Goal: Transaction & Acquisition: Purchase product/service

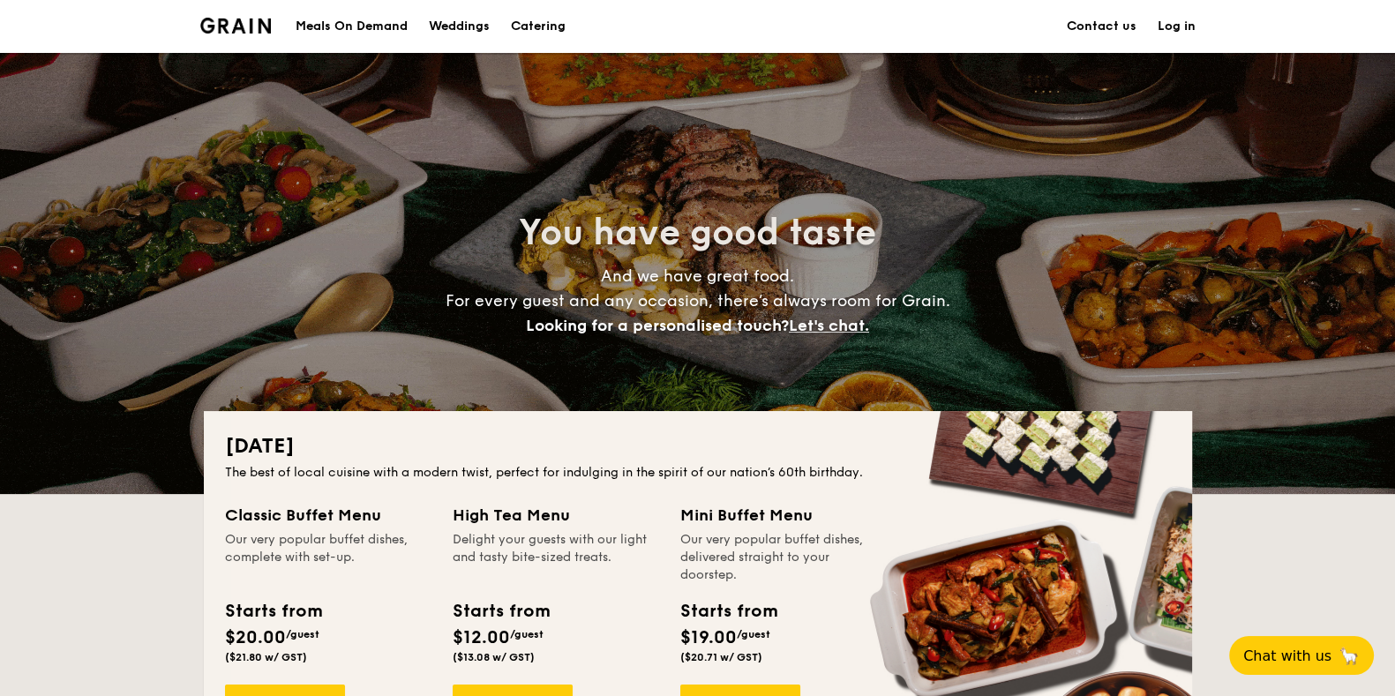
click at [554, 19] on h1 "Catering" at bounding box center [538, 26] width 55 height 53
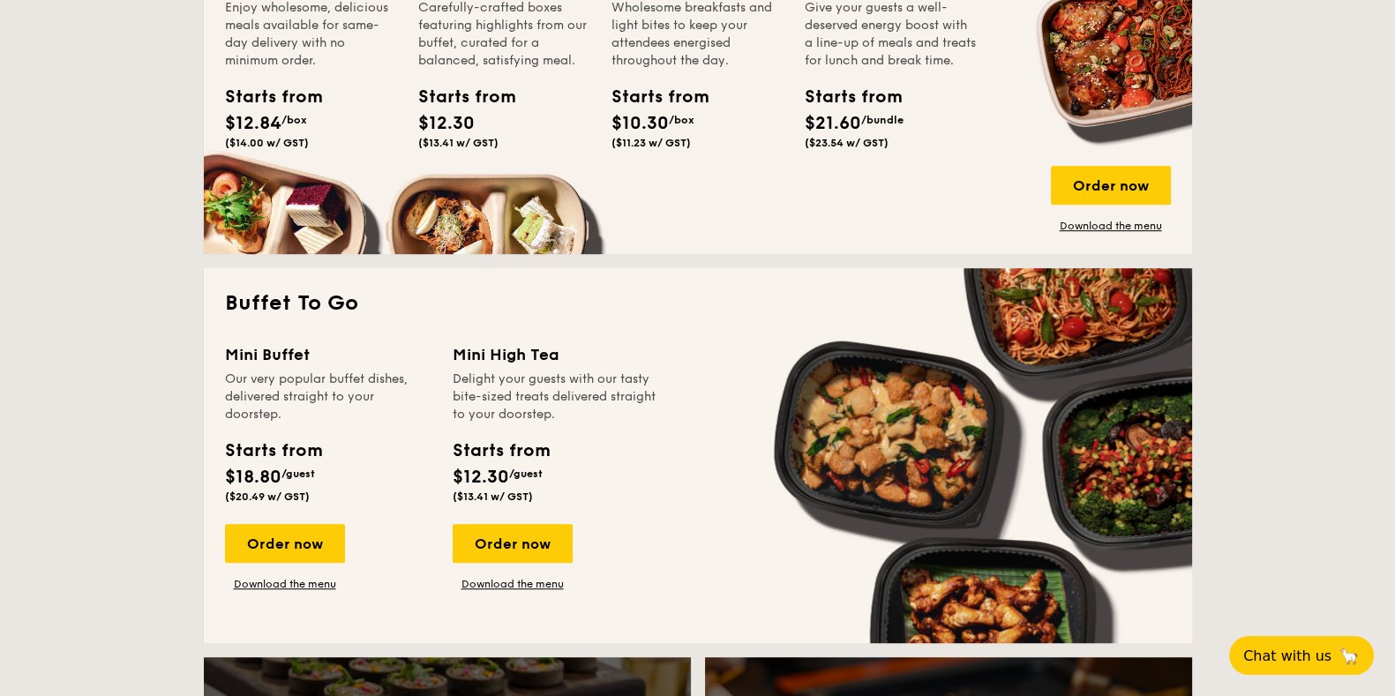
scroll to position [1433, 0]
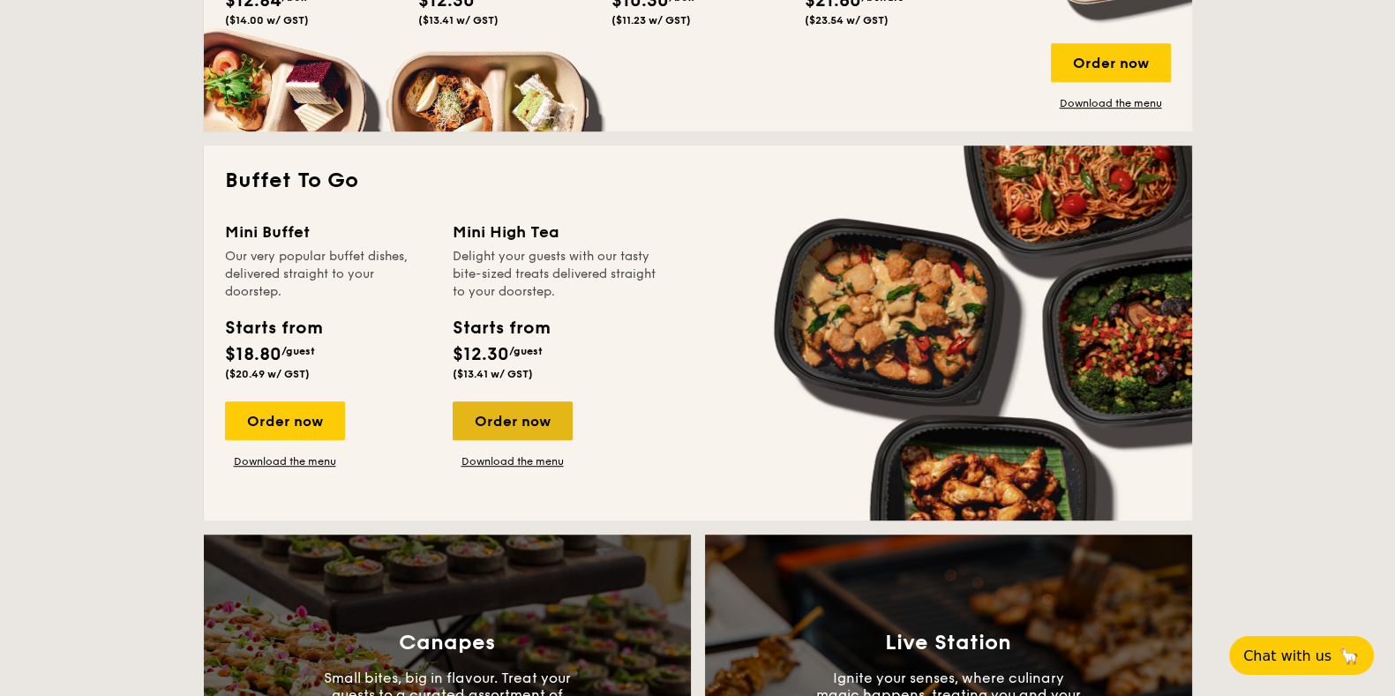
click at [536, 418] on div "Order now" at bounding box center [513, 420] width 120 height 39
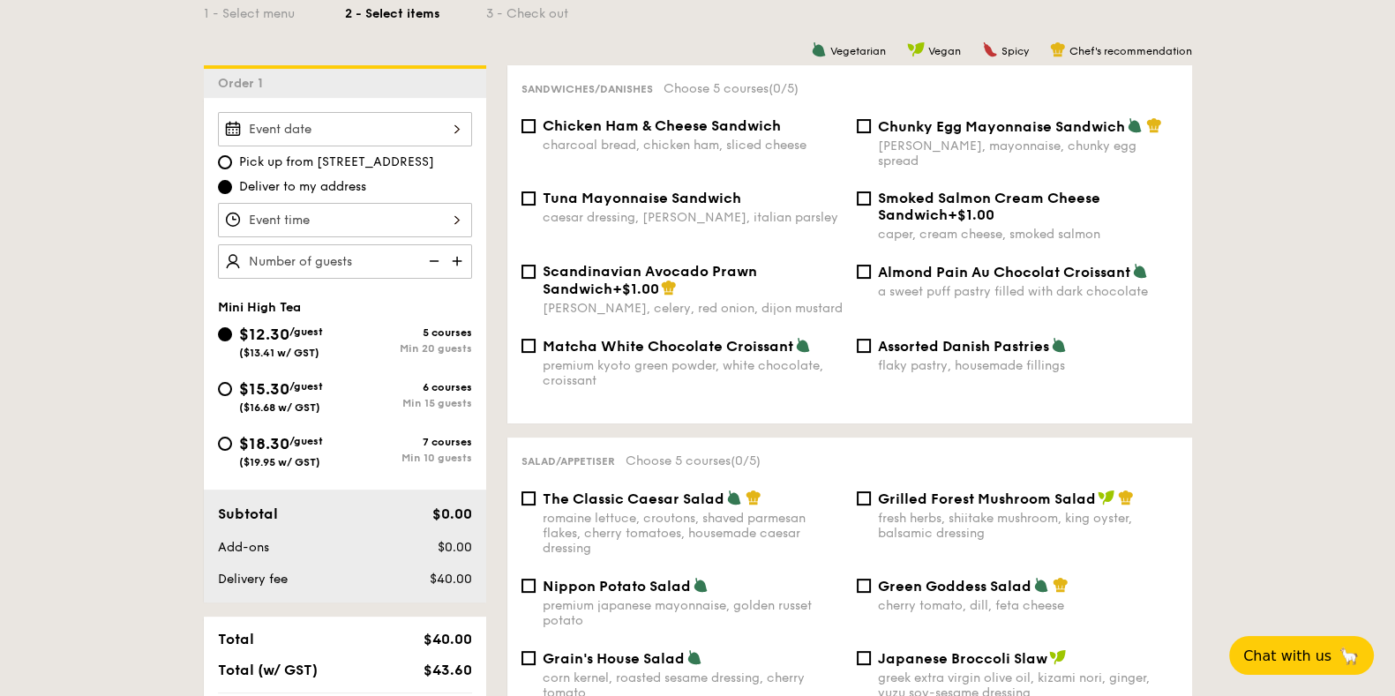
scroll to position [440, 0]
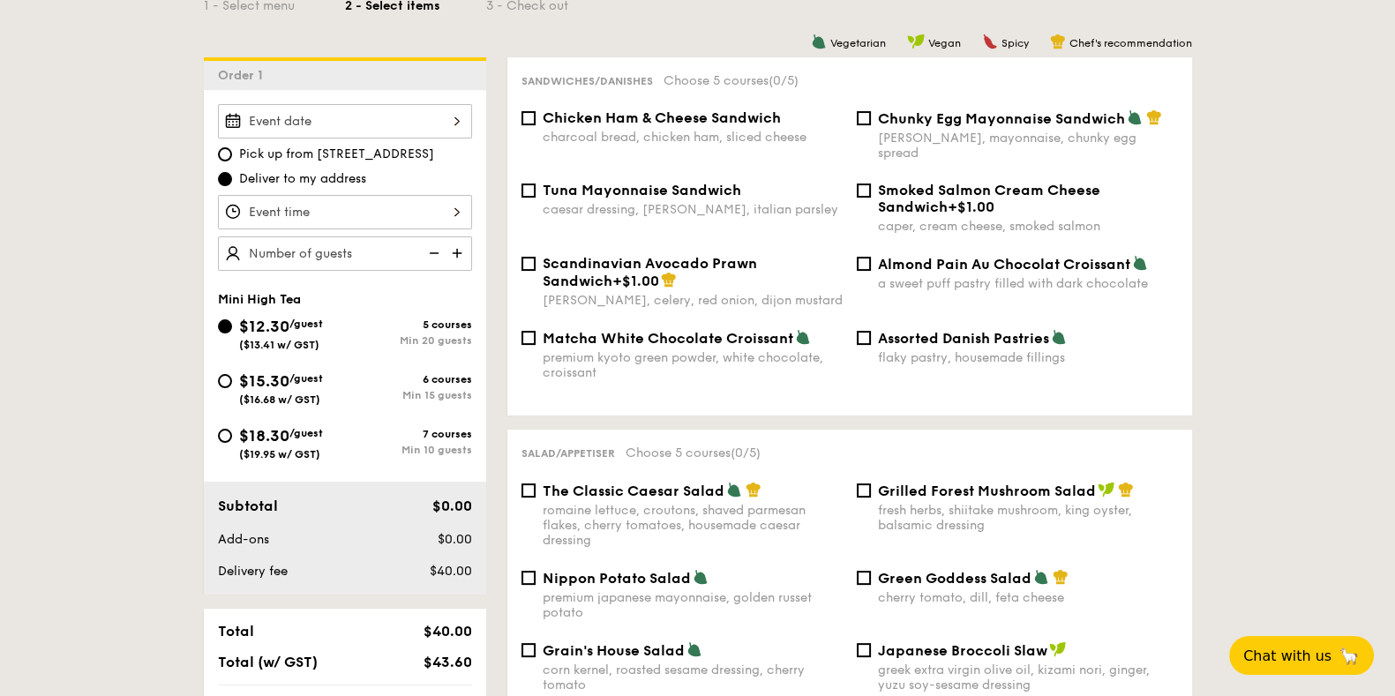
click at [1020, 330] on span "Assorted Danish Pastries" at bounding box center [963, 338] width 171 height 17
click at [871, 331] on input "Assorted Danish Pastries flaky pastry, housemade fillings" at bounding box center [864, 338] width 14 height 14
checkbox input "true"
click at [361, 108] on div at bounding box center [345, 121] width 254 height 34
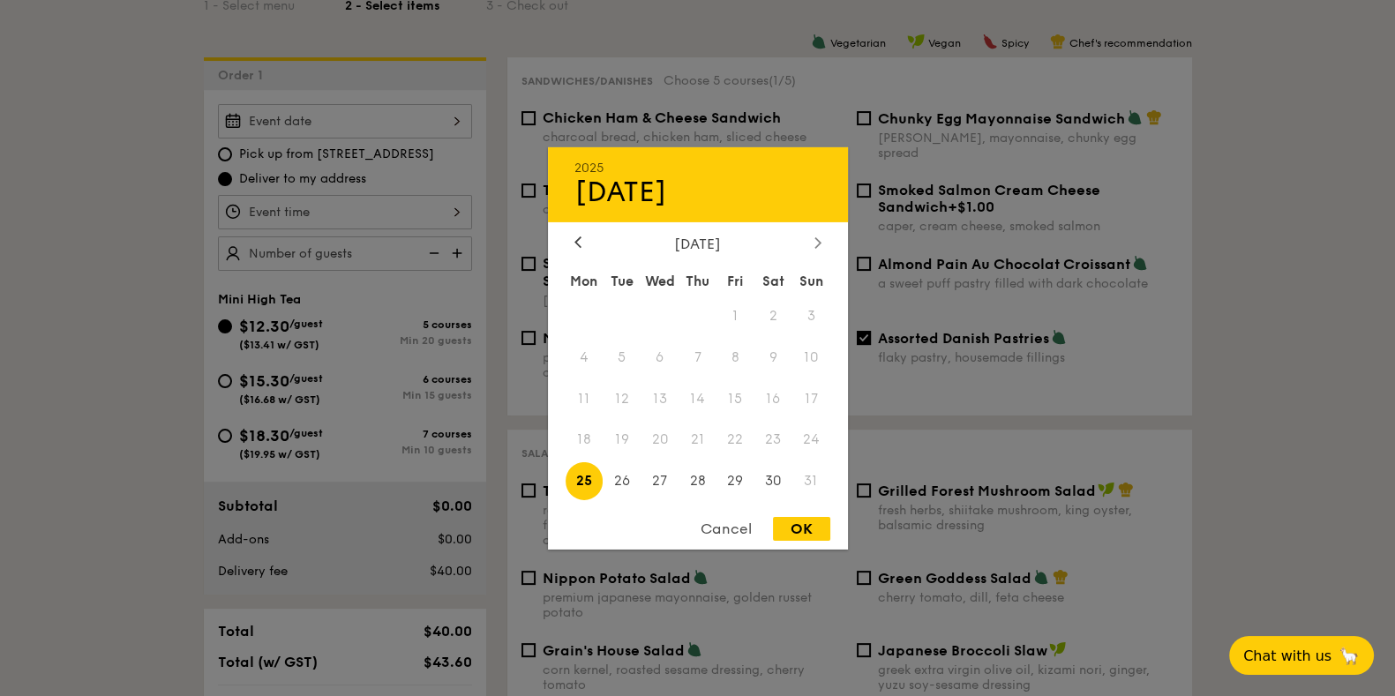
click at [816, 240] on icon at bounding box center [816, 242] width 5 height 11
click at [587, 309] on span "1" at bounding box center [585, 315] width 38 height 38
click at [798, 530] on div "OK" at bounding box center [801, 529] width 57 height 24
type input "[DATE]"
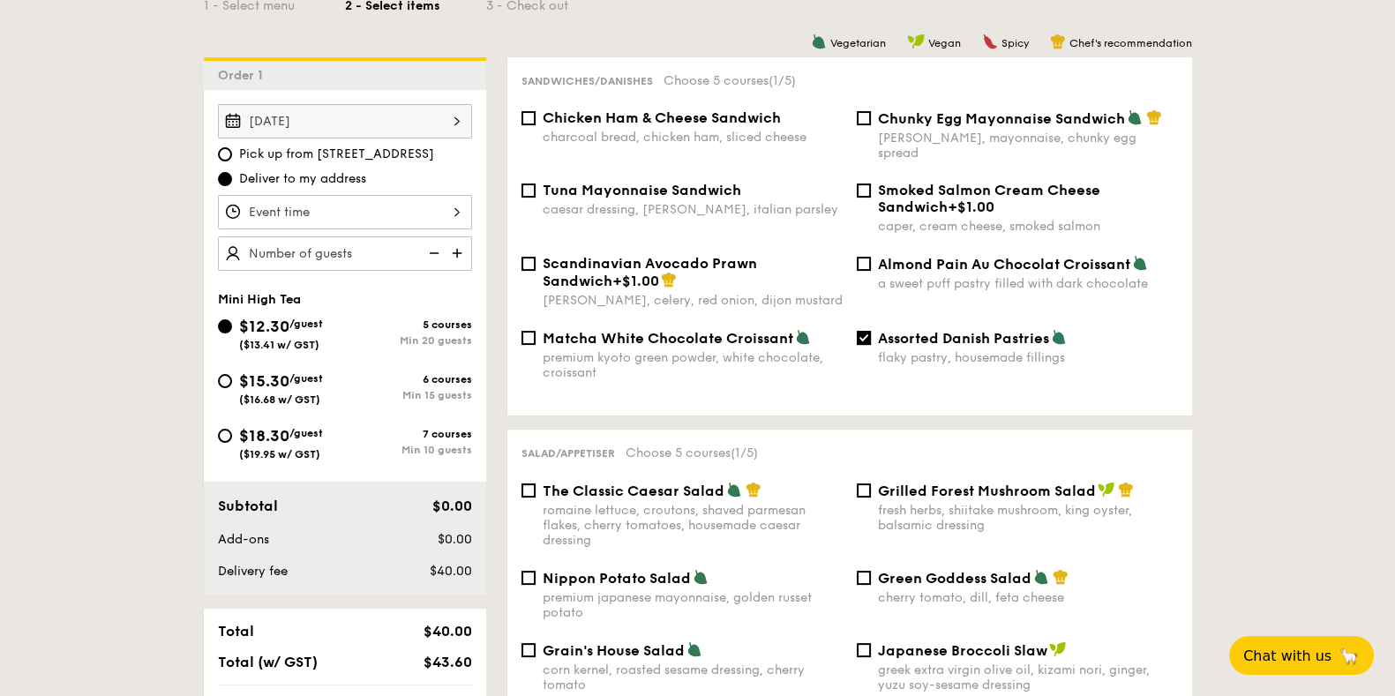
click at [402, 205] on div at bounding box center [345, 212] width 254 height 34
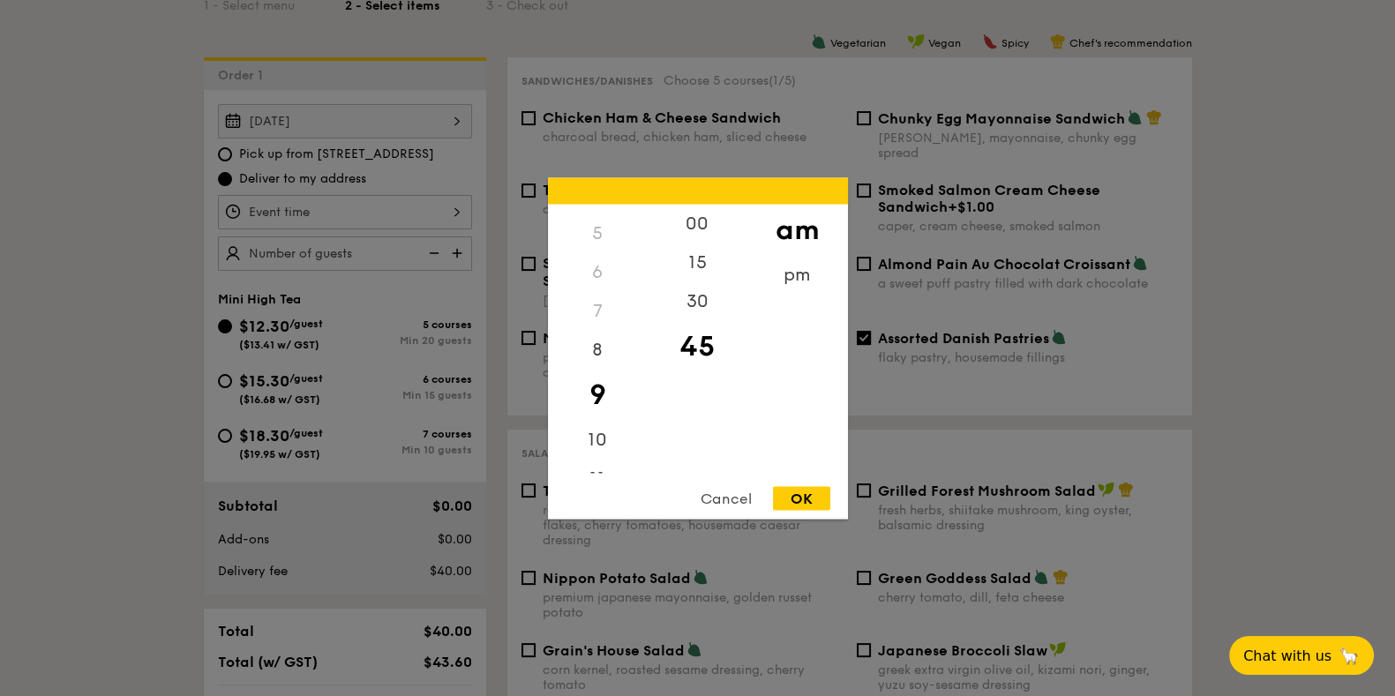
scroll to position [211, 0]
click at [792, 284] on div "pm" at bounding box center [797, 280] width 100 height 51
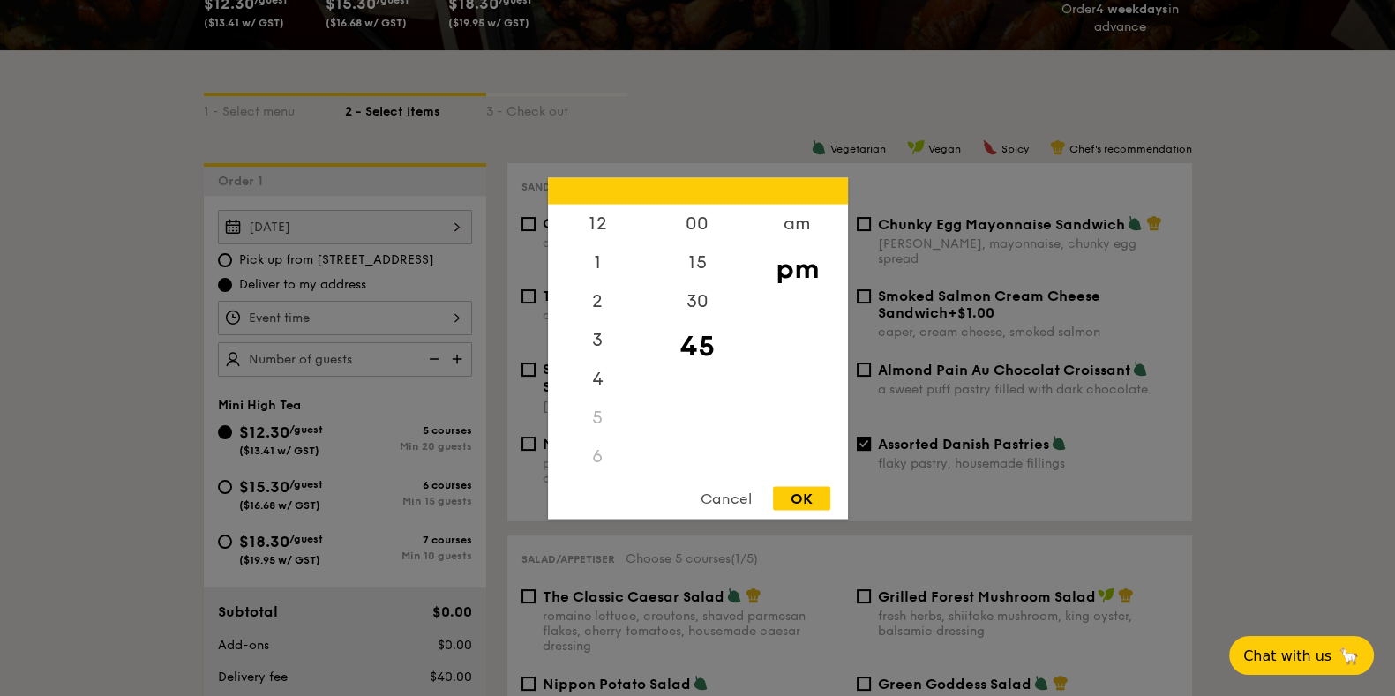
scroll to position [331, 0]
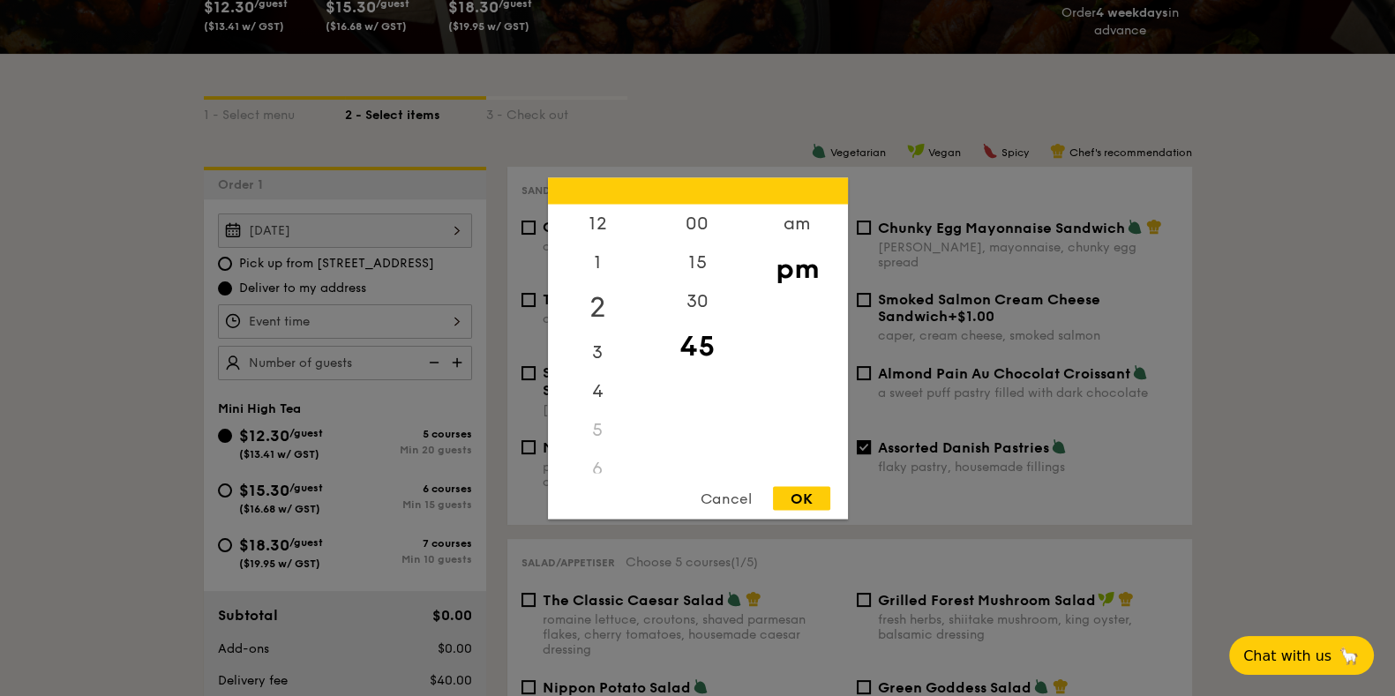
click at [607, 300] on div "2" at bounding box center [598, 306] width 100 height 51
click at [716, 302] on div "30" at bounding box center [698, 306] width 100 height 51
click at [805, 491] on div "OK" at bounding box center [801, 498] width 57 height 24
type input "2:30PM"
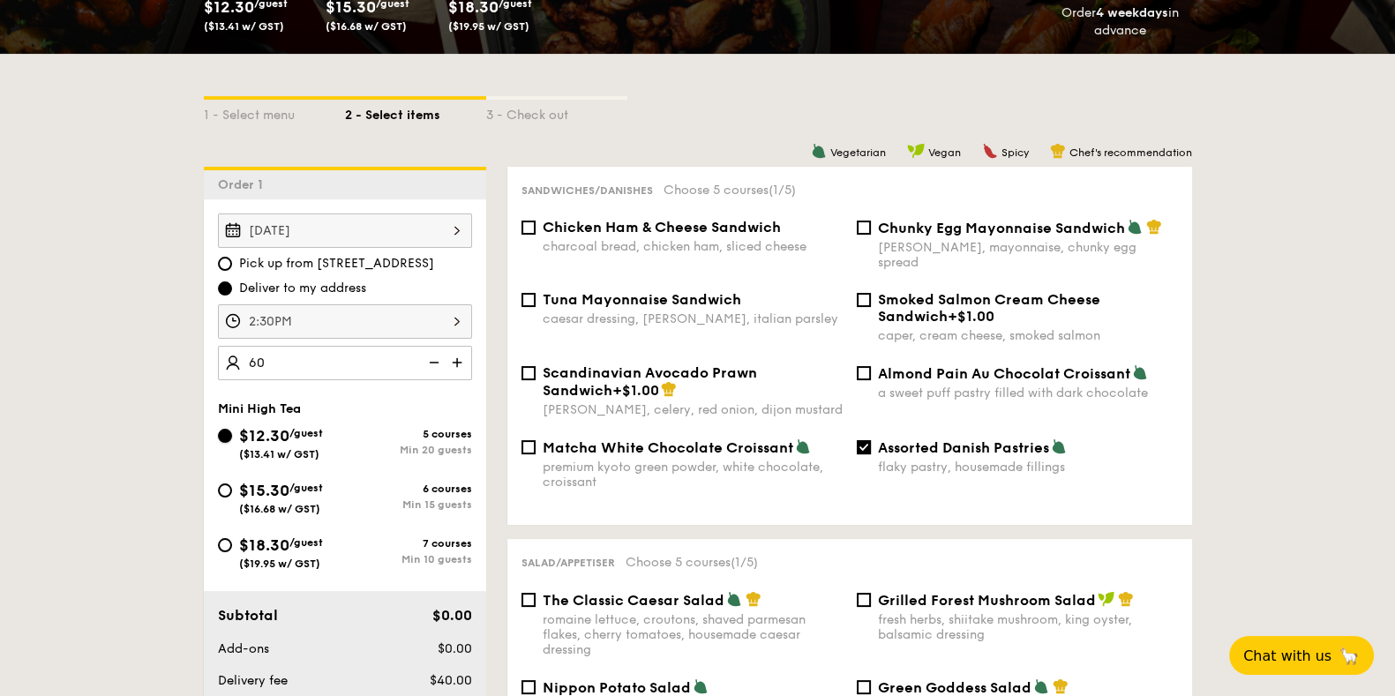
type input "60 guests"
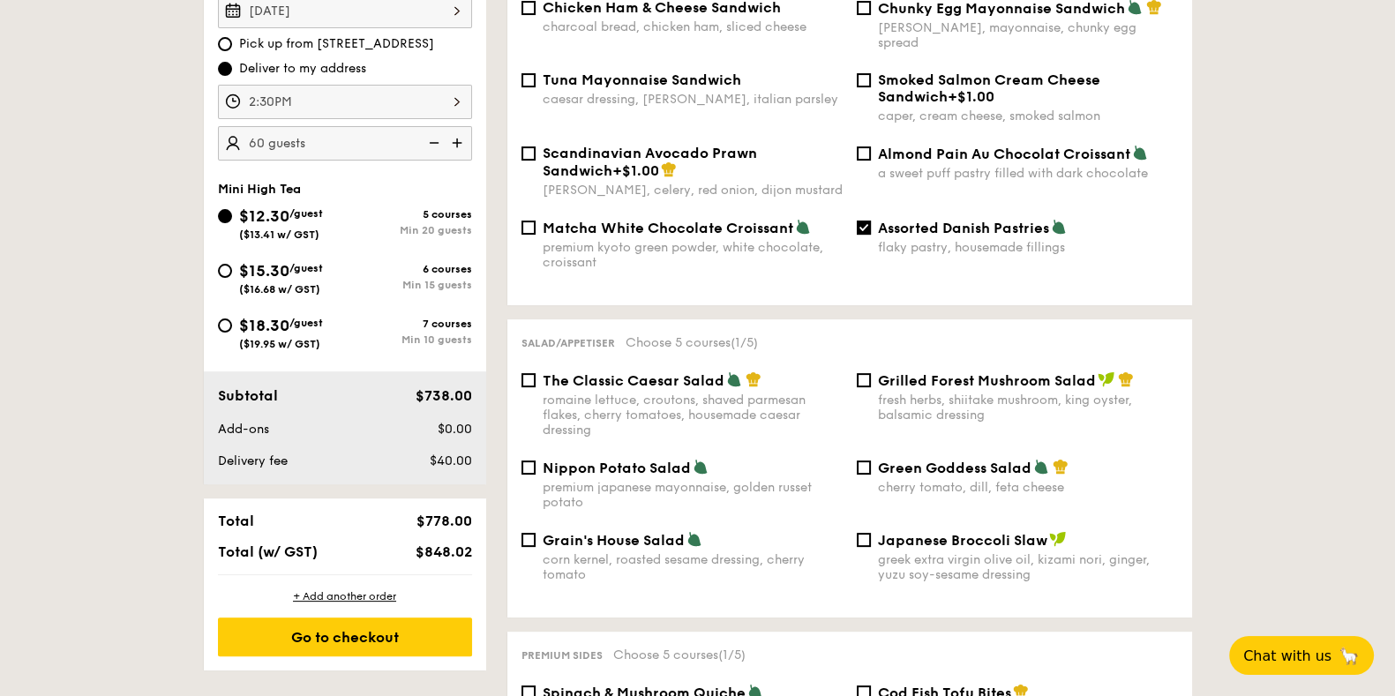
scroll to position [552, 0]
click at [628, 552] on div "corn kernel, roasted sesame dressing, cherry tomato" at bounding box center [693, 567] width 300 height 30
click at [536, 542] on input "Grain's House Salad corn kernel, roasted sesame dressing, cherry tomato" at bounding box center [529, 539] width 14 height 14
checkbox input "true"
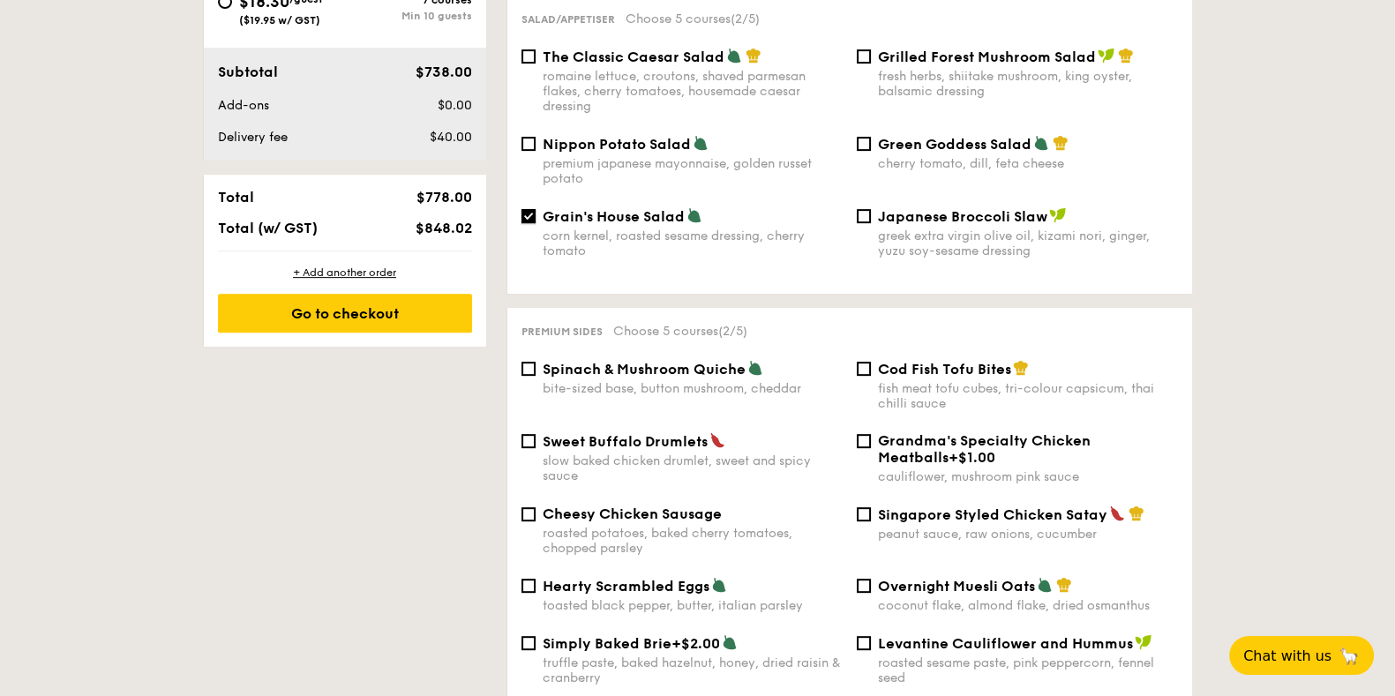
scroll to position [993, 0]
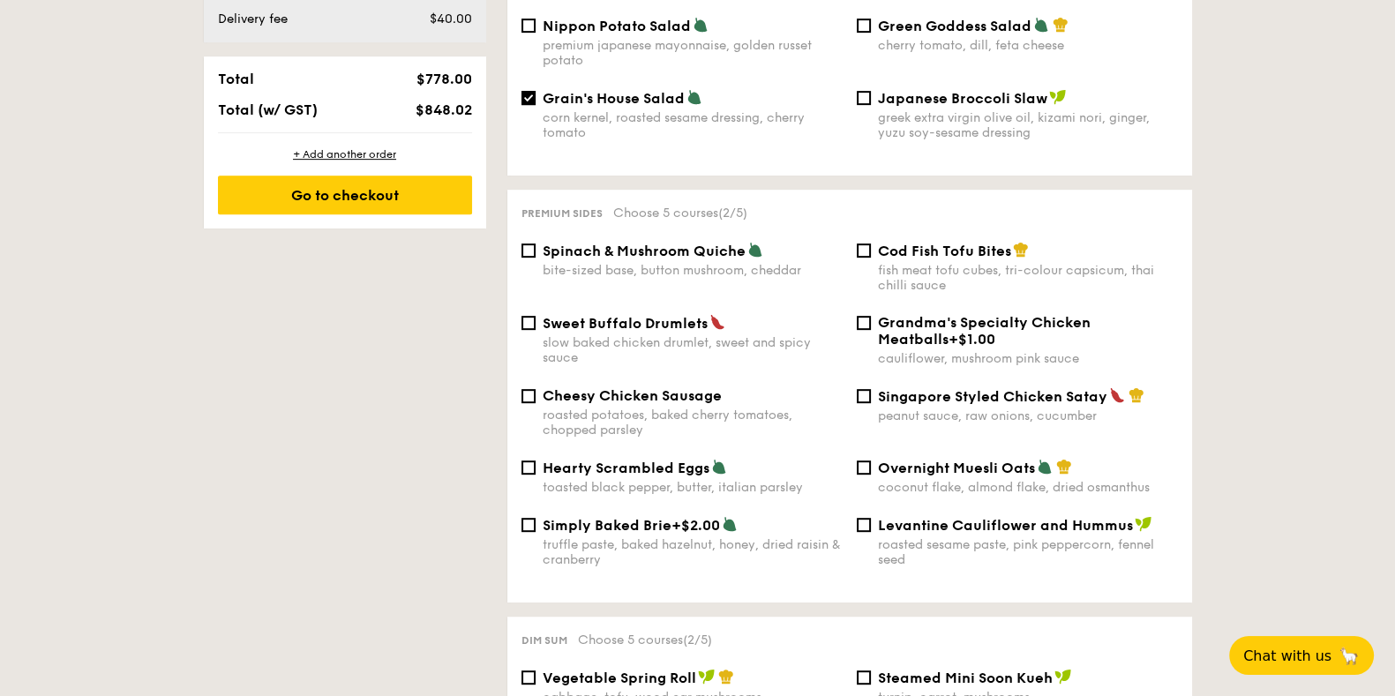
click at [1041, 409] on div "peanut sauce, raw onions, cucumber" at bounding box center [1028, 416] width 300 height 15
click at [871, 394] on input "Singapore Styled Chicken Satay peanut sauce, raw onions, cucumber" at bounding box center [864, 396] width 14 height 14
checkbox input "true"
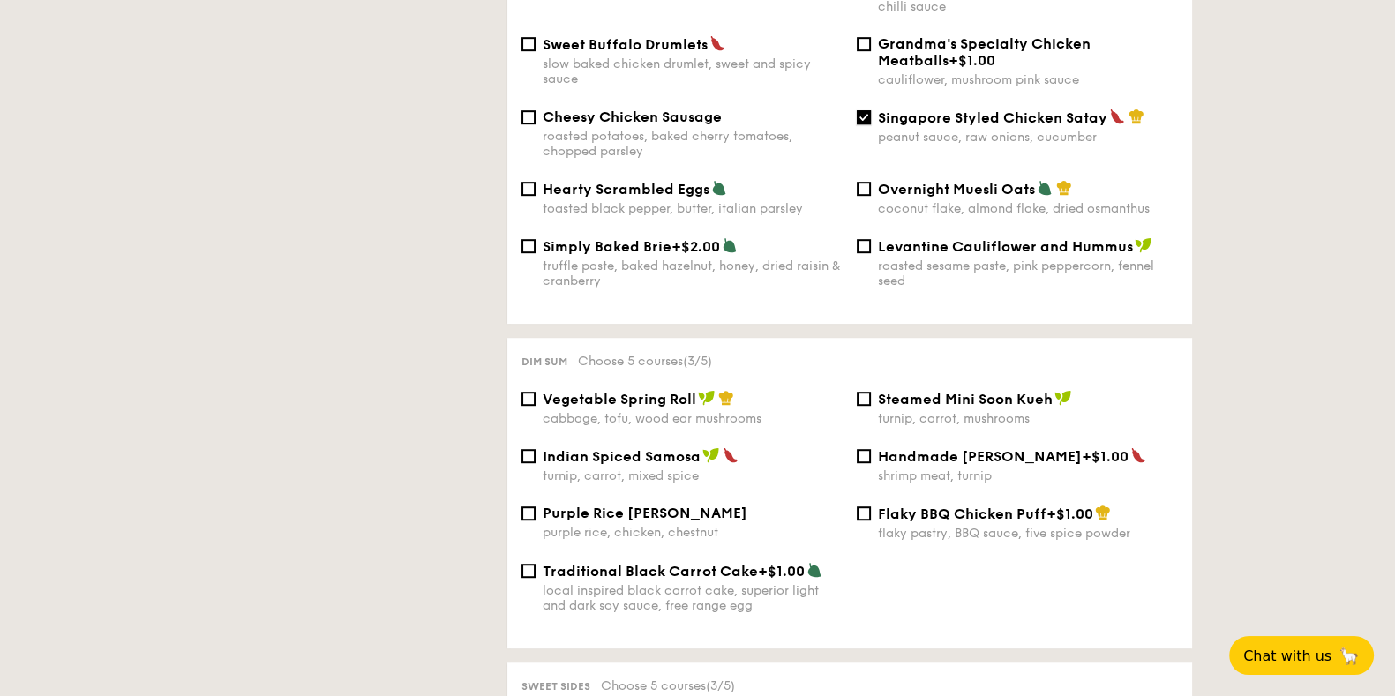
scroll to position [1324, 0]
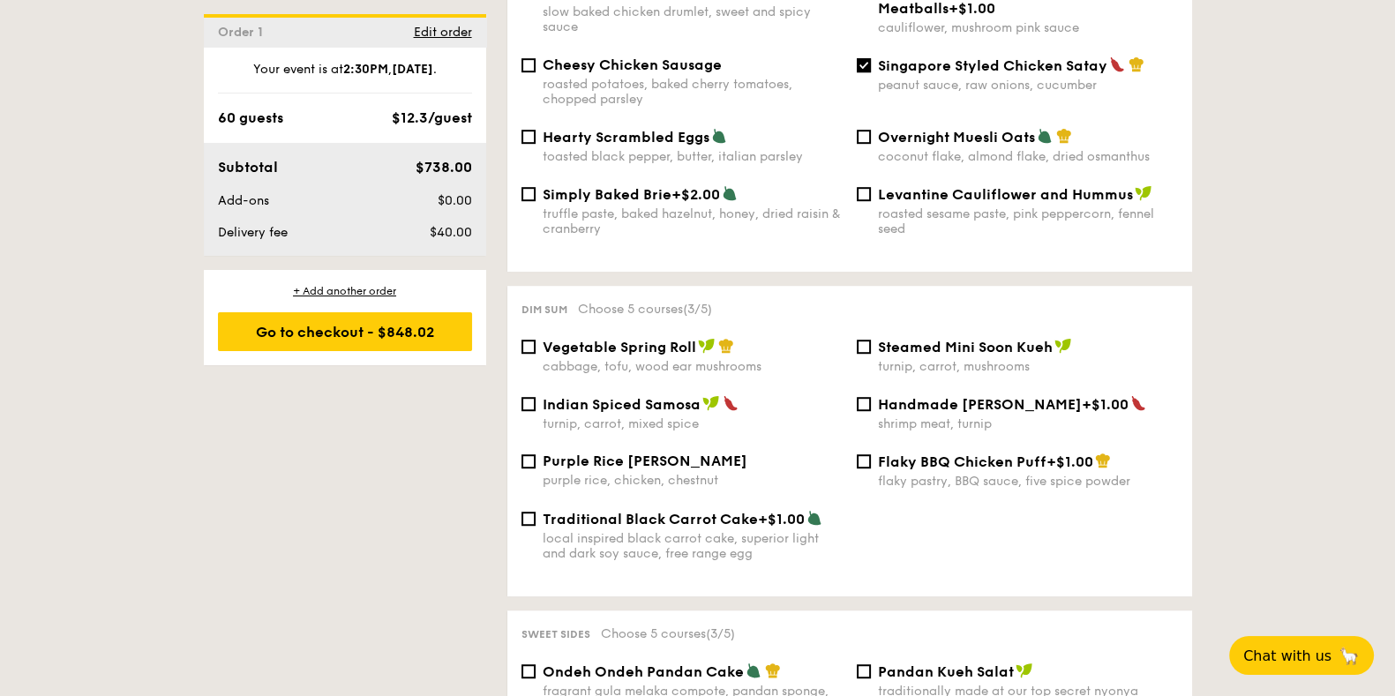
click at [677, 531] on div "local inspired black carrot cake, superior light and dark soy sauce, free range…" at bounding box center [693, 546] width 300 height 30
click at [536, 521] on input "Traditional Black Carrot Cake +$1.00 local inspired black carrot cake, superior…" at bounding box center [529, 519] width 14 height 14
checkbox input "true"
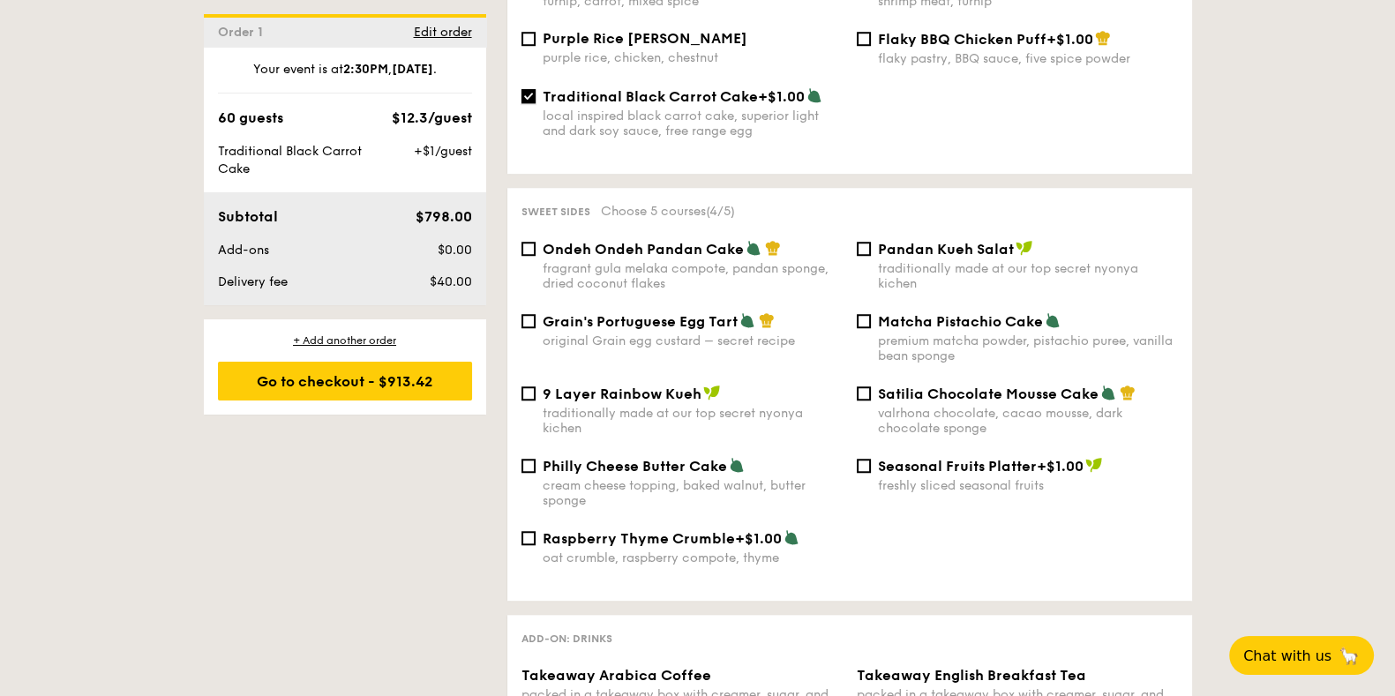
scroll to position [1764, 0]
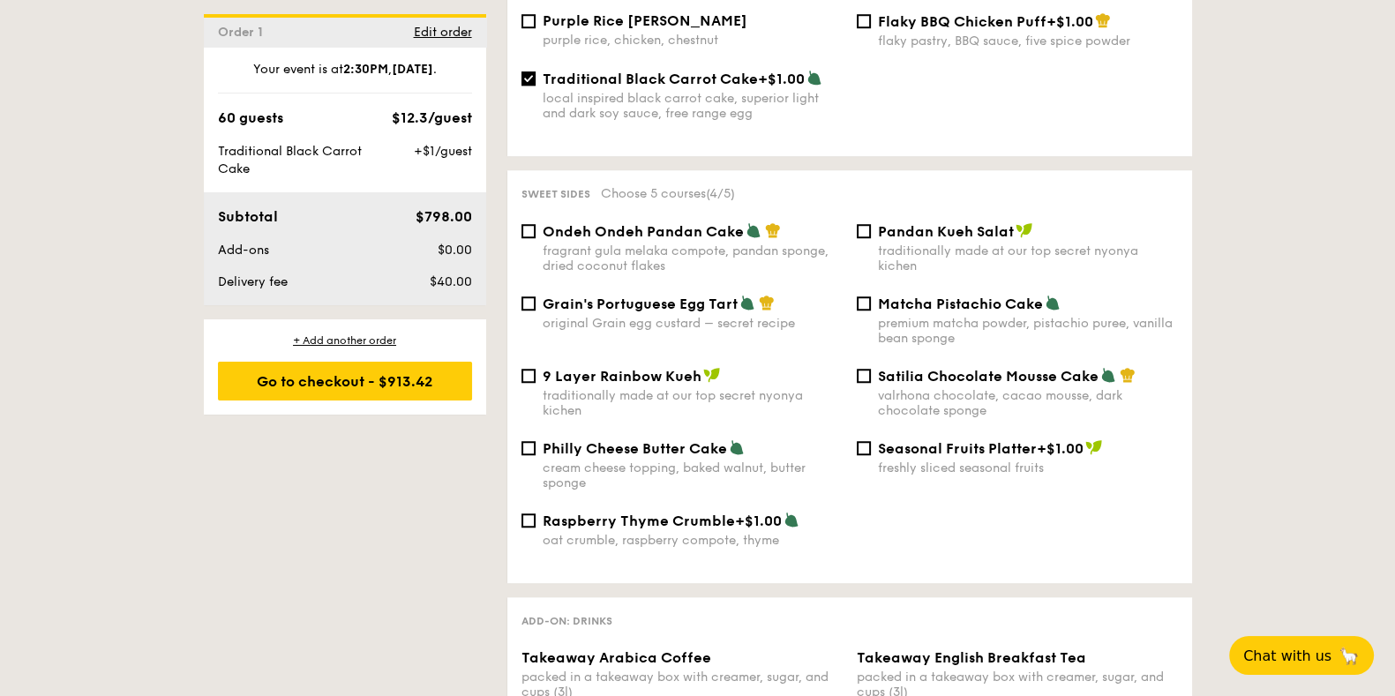
click at [684, 244] on div "fragrant gula melaka compote, pandan sponge, dried coconut flakes" at bounding box center [693, 259] width 300 height 30
click at [536, 231] on input "Ondeh Ondeh Pandan Cake fragrant [PERSON_NAME] melaka compote, pandan sponge, d…" at bounding box center [529, 231] width 14 height 14
checkbox input "true"
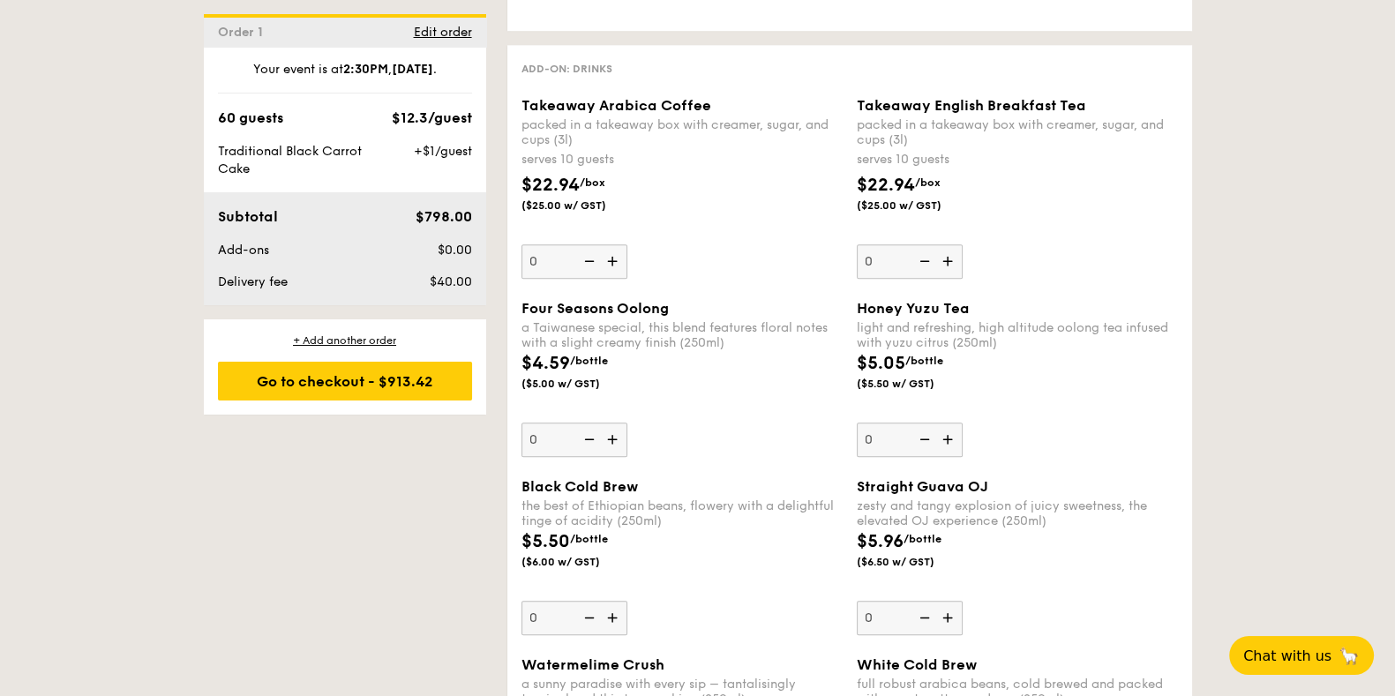
scroll to position [2537, 0]
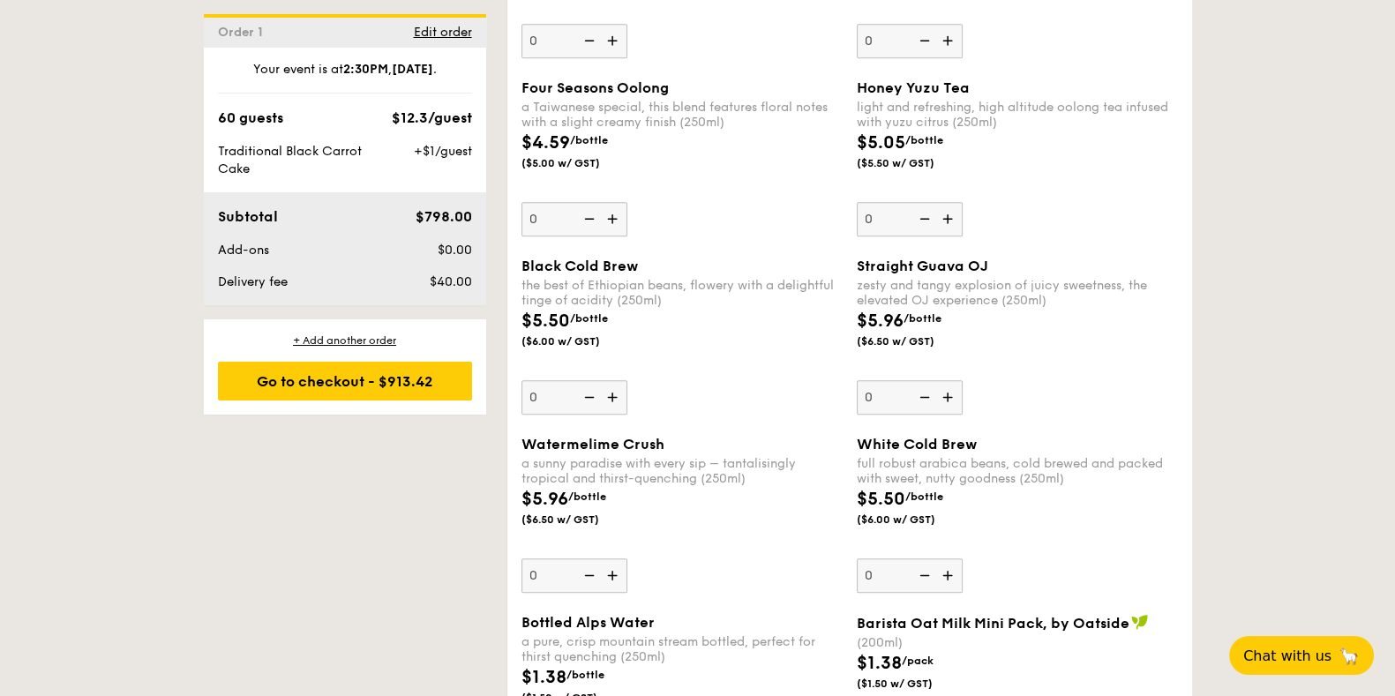
click at [945, 202] on img at bounding box center [949, 219] width 26 height 34
click at [945, 202] on input "0" at bounding box center [910, 219] width 106 height 34
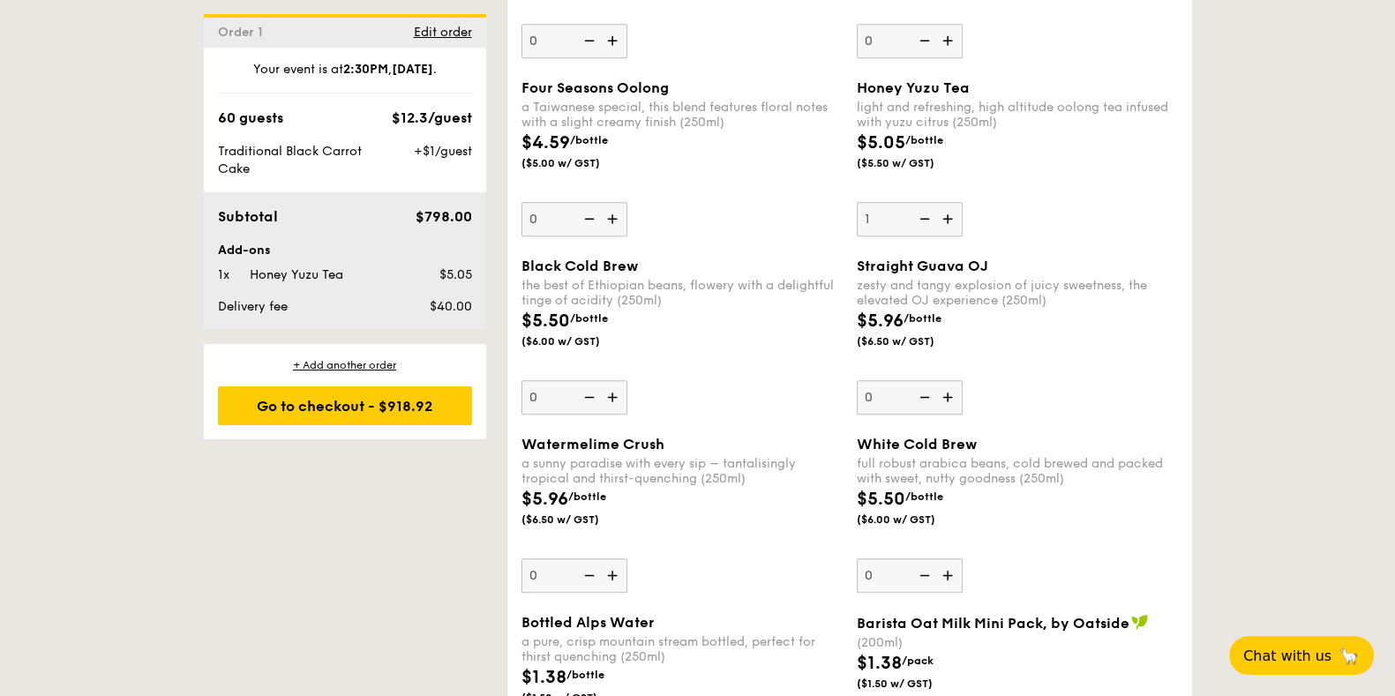
click at [945, 202] on img at bounding box center [949, 219] width 26 height 34
click at [945, 202] on input "1" at bounding box center [910, 219] width 106 height 34
click at [945, 202] on img at bounding box center [949, 219] width 26 height 34
click at [945, 202] on input "2" at bounding box center [910, 219] width 106 height 34
click at [945, 202] on img at bounding box center [949, 219] width 26 height 34
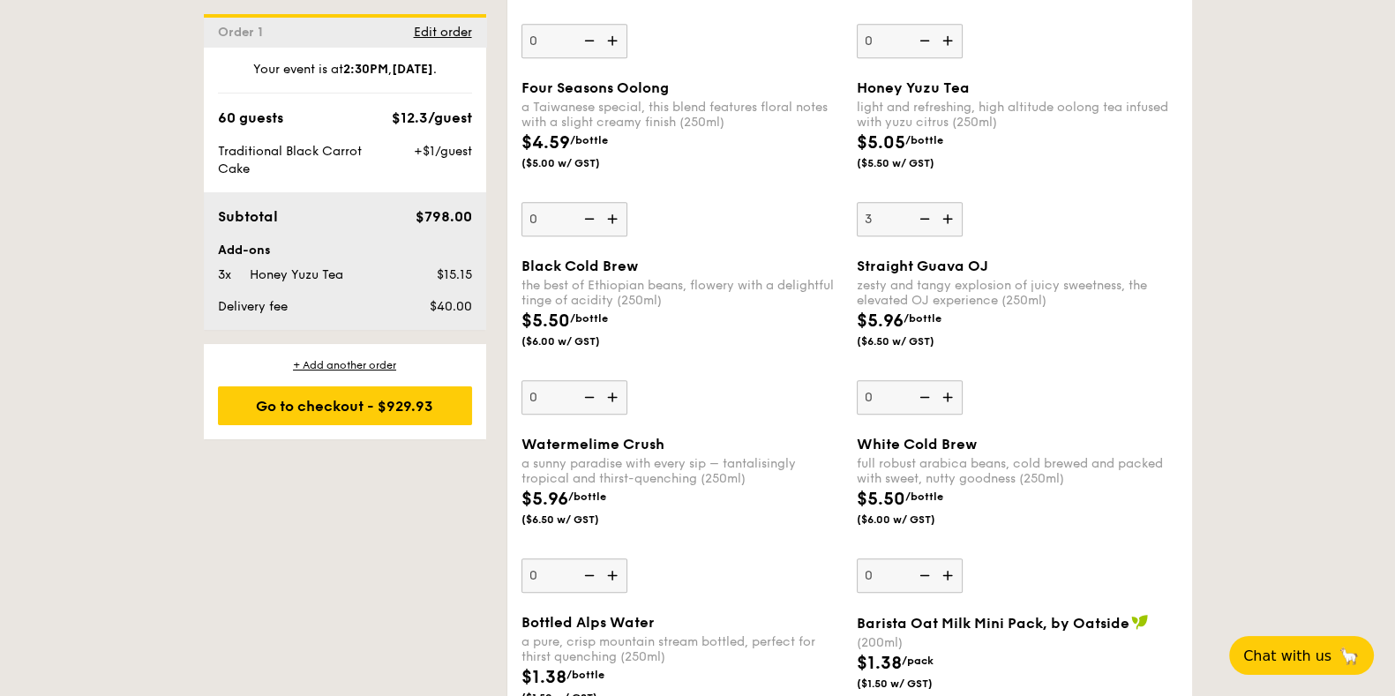
click at [945, 202] on input "3" at bounding box center [910, 219] width 106 height 34
click at [945, 202] on img at bounding box center [949, 219] width 26 height 34
click at [945, 202] on input "4" at bounding box center [910, 219] width 106 height 34
click at [945, 202] on img at bounding box center [949, 219] width 26 height 34
click at [945, 202] on input "5" at bounding box center [910, 219] width 106 height 34
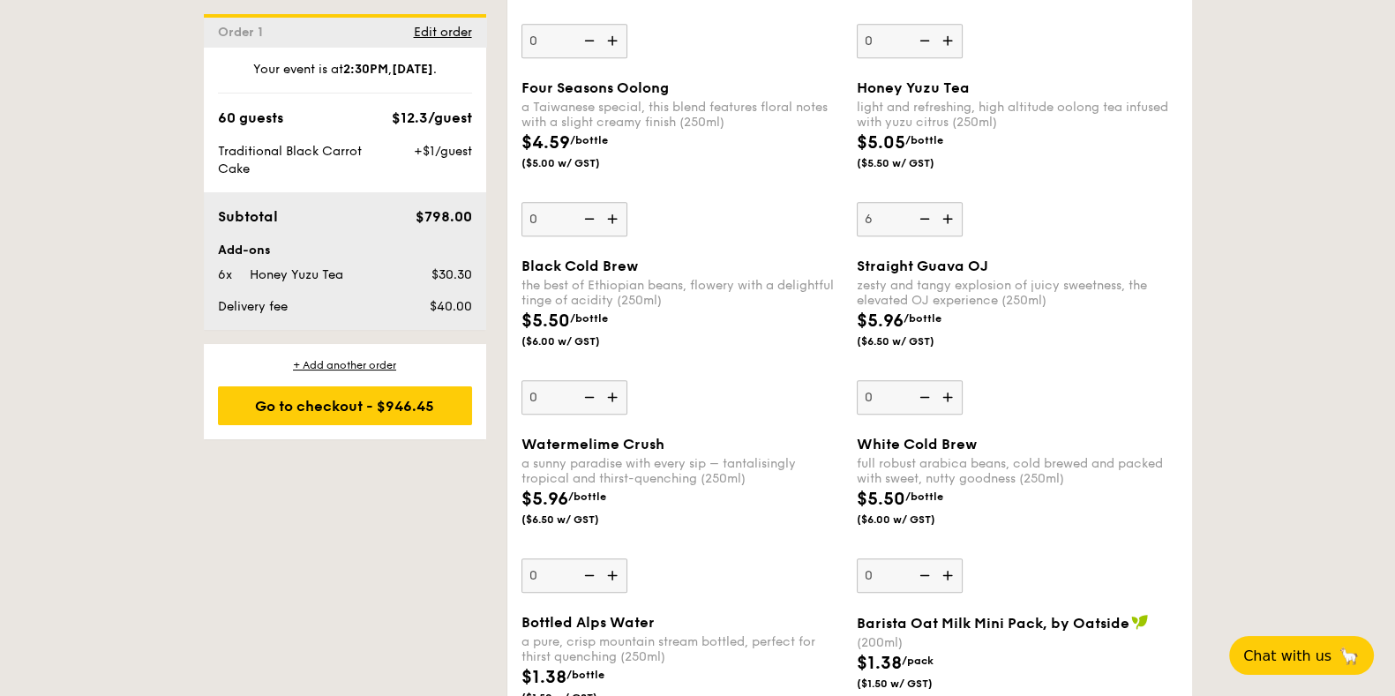
click at [945, 202] on img at bounding box center [949, 219] width 26 height 34
click at [945, 202] on input "6" at bounding box center [910, 219] width 106 height 34
click at [945, 202] on img at bounding box center [949, 219] width 26 height 34
click at [945, 202] on input "7" at bounding box center [910, 219] width 106 height 34
click at [945, 202] on img at bounding box center [949, 219] width 26 height 34
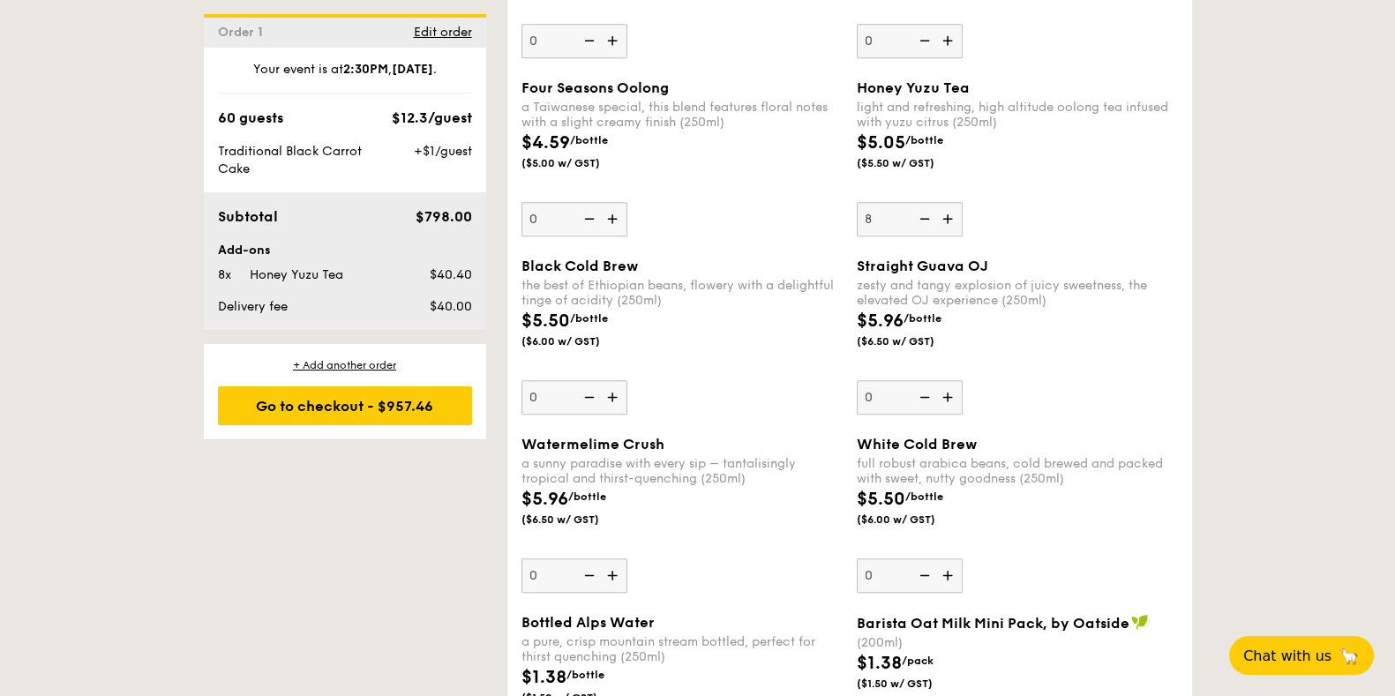
click at [945, 202] on input "8" at bounding box center [910, 219] width 106 height 34
click at [945, 202] on img at bounding box center [949, 219] width 26 height 34
click at [945, 202] on input "9" at bounding box center [910, 219] width 106 height 34
click at [945, 202] on img at bounding box center [949, 219] width 26 height 34
click at [945, 202] on input "10" at bounding box center [910, 219] width 106 height 34
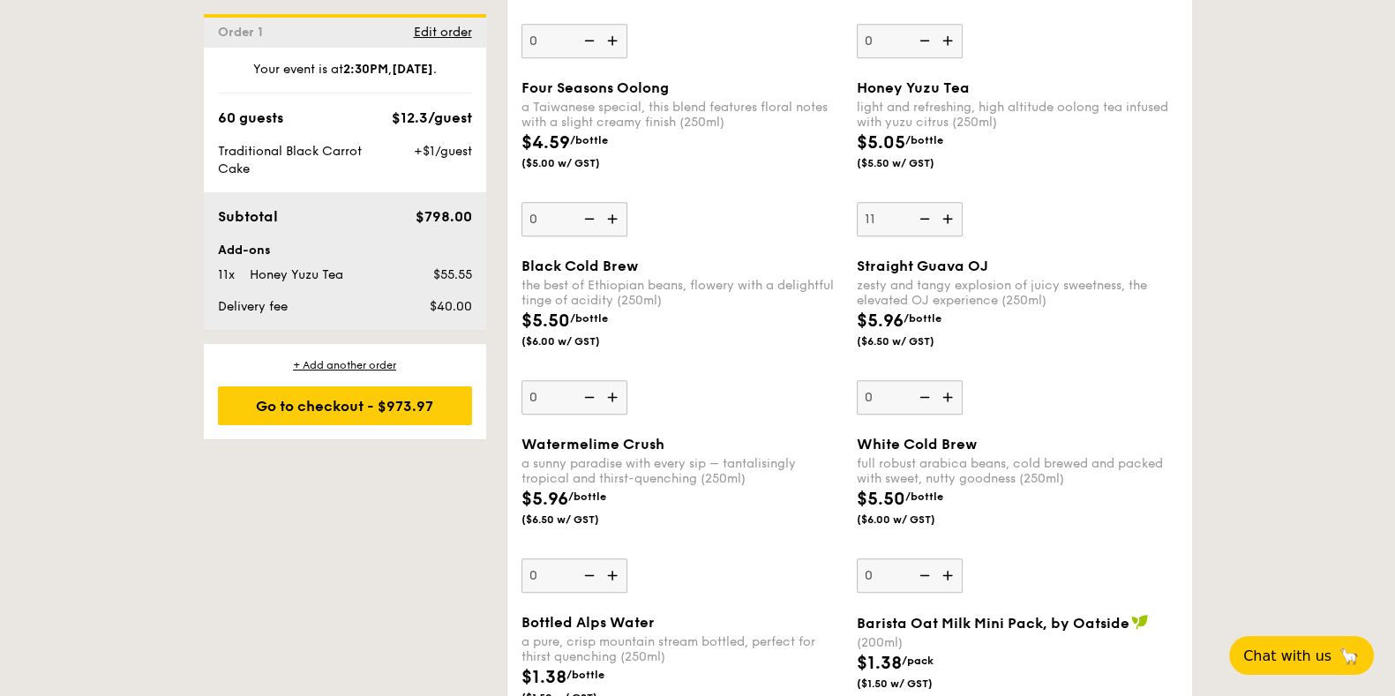
click at [945, 202] on img at bounding box center [949, 219] width 26 height 34
click at [945, 202] on input "11" at bounding box center [910, 219] width 106 height 34
click at [945, 202] on img at bounding box center [949, 219] width 26 height 34
click at [945, 202] on input "12" at bounding box center [910, 219] width 106 height 34
click at [945, 202] on img at bounding box center [949, 219] width 26 height 34
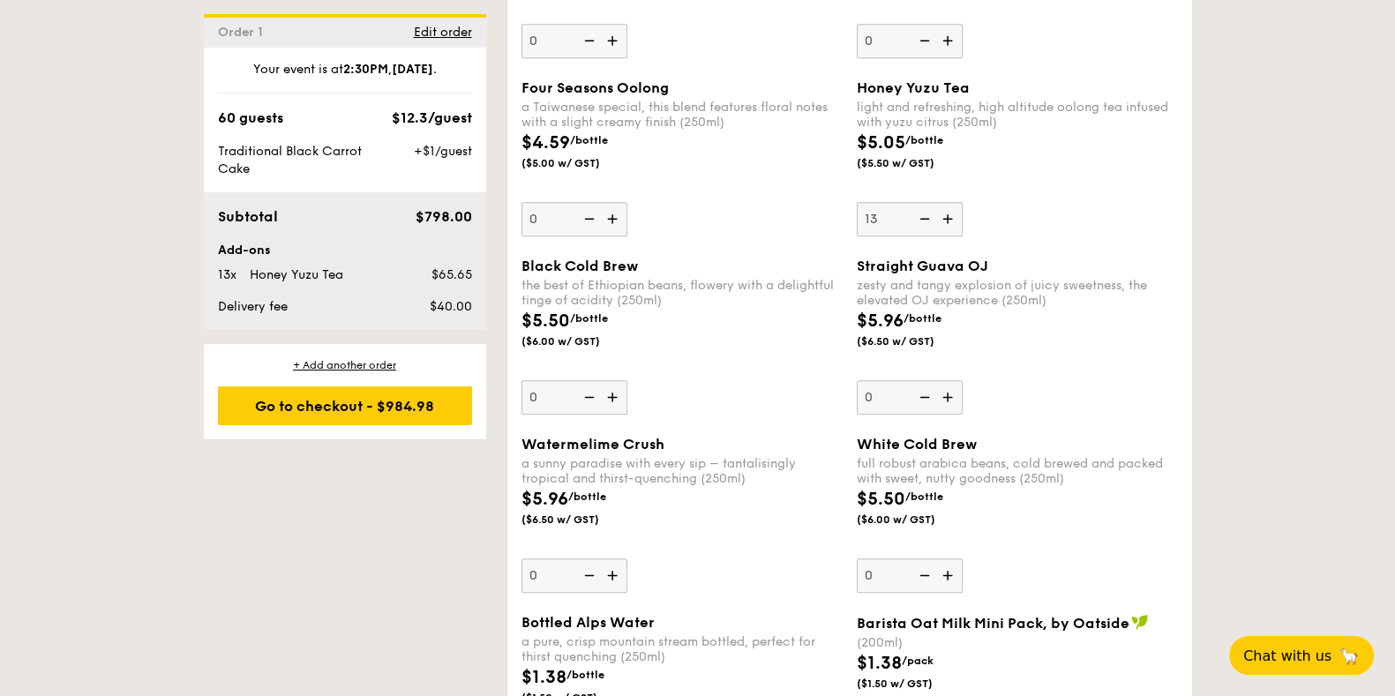
click at [945, 202] on input "13" at bounding box center [910, 219] width 106 height 34
click at [945, 202] on img at bounding box center [949, 219] width 26 height 34
click at [945, 202] on input "14" at bounding box center [910, 219] width 106 height 34
click at [945, 202] on img at bounding box center [949, 219] width 26 height 34
click at [945, 202] on input "15" at bounding box center [910, 219] width 106 height 34
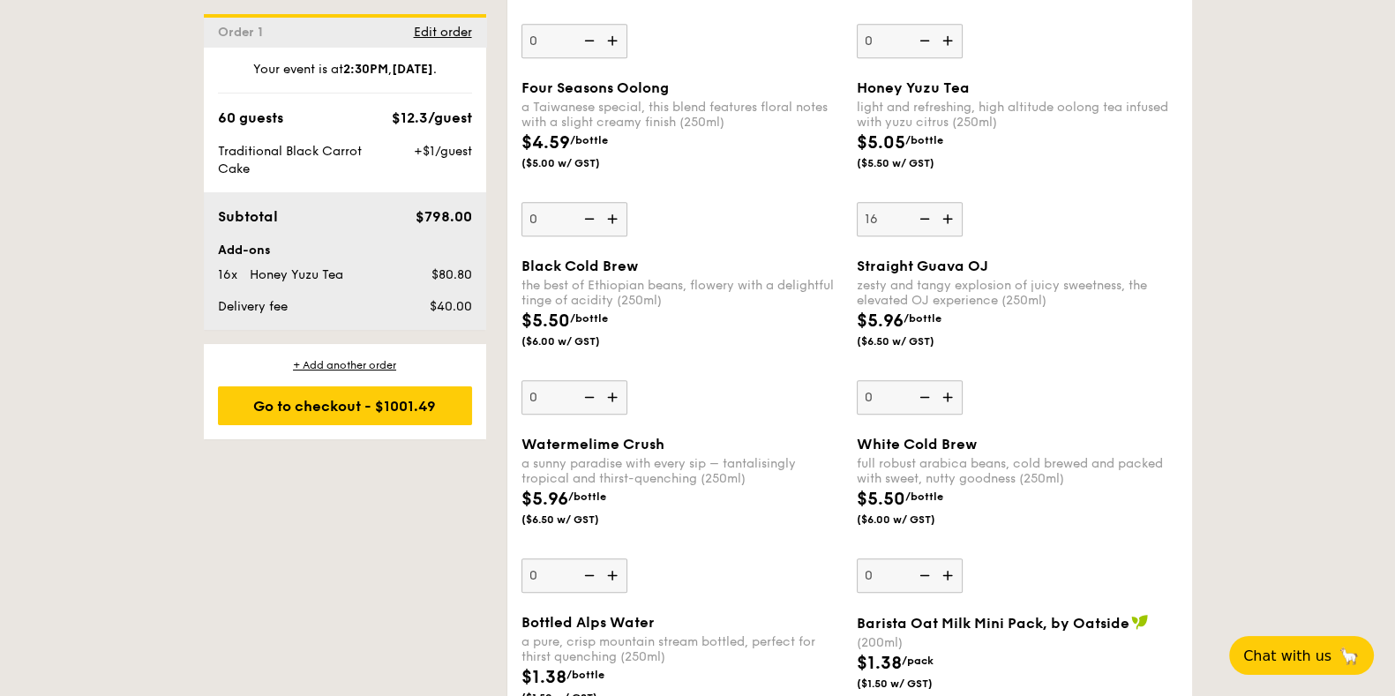
click at [945, 202] on img at bounding box center [949, 219] width 26 height 34
click at [945, 202] on input "16" at bounding box center [910, 219] width 106 height 34
click at [945, 202] on img at bounding box center [949, 219] width 26 height 34
click at [945, 202] on input "17" at bounding box center [910, 219] width 106 height 34
click at [945, 202] on img at bounding box center [949, 219] width 26 height 34
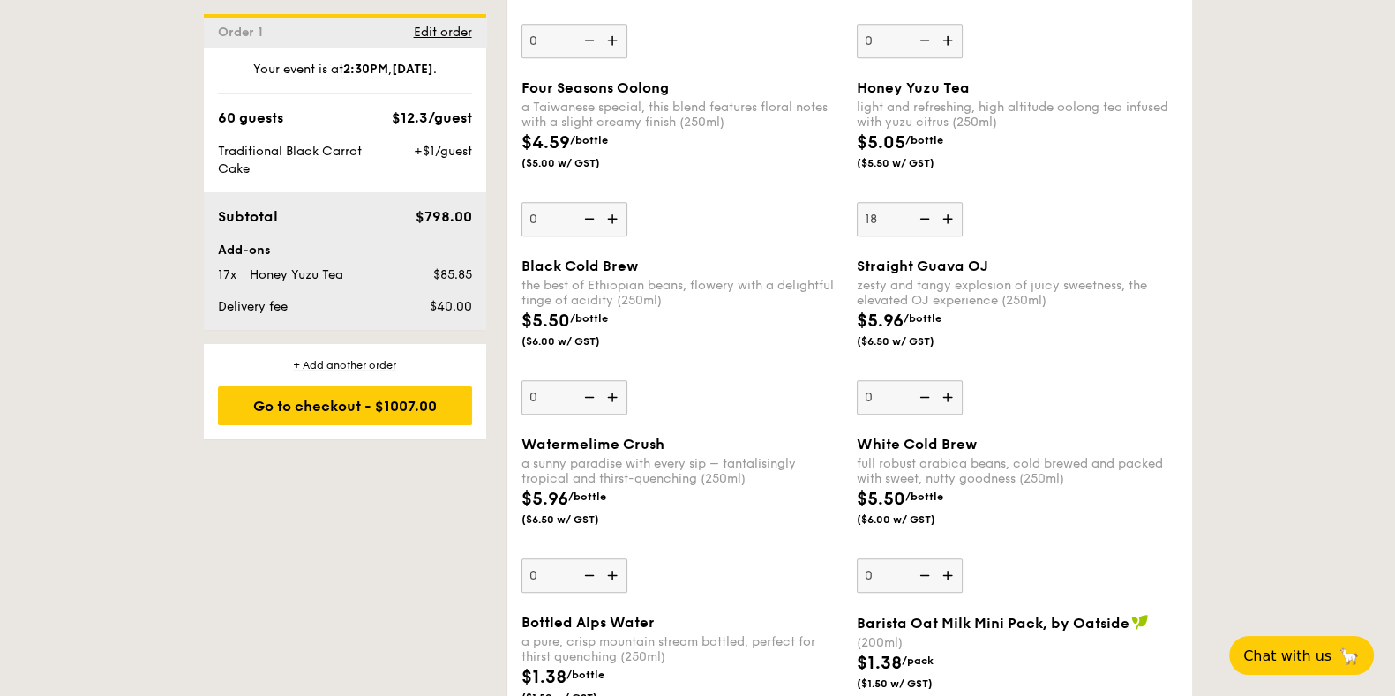
click at [945, 202] on input "18" at bounding box center [910, 219] width 106 height 34
click at [945, 202] on img at bounding box center [949, 219] width 26 height 34
click at [945, 202] on input "19" at bounding box center [910, 219] width 106 height 34
type input "20"
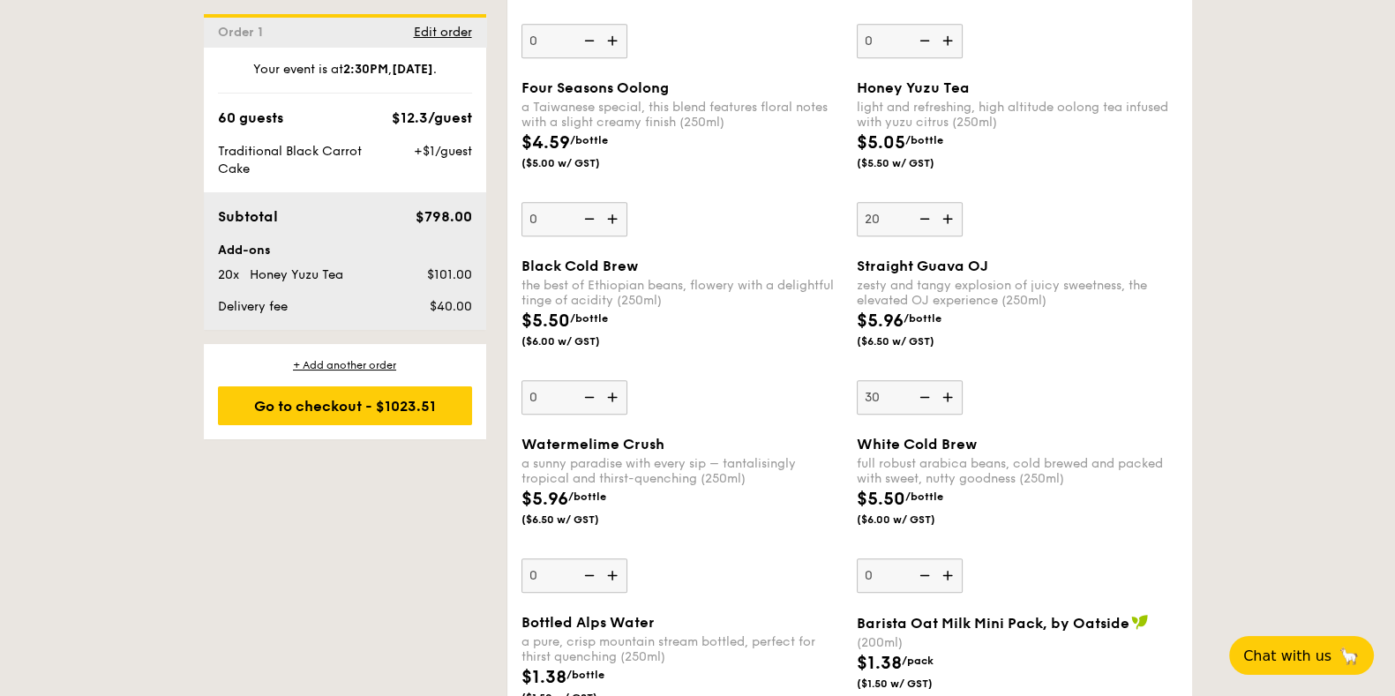
type input "30"
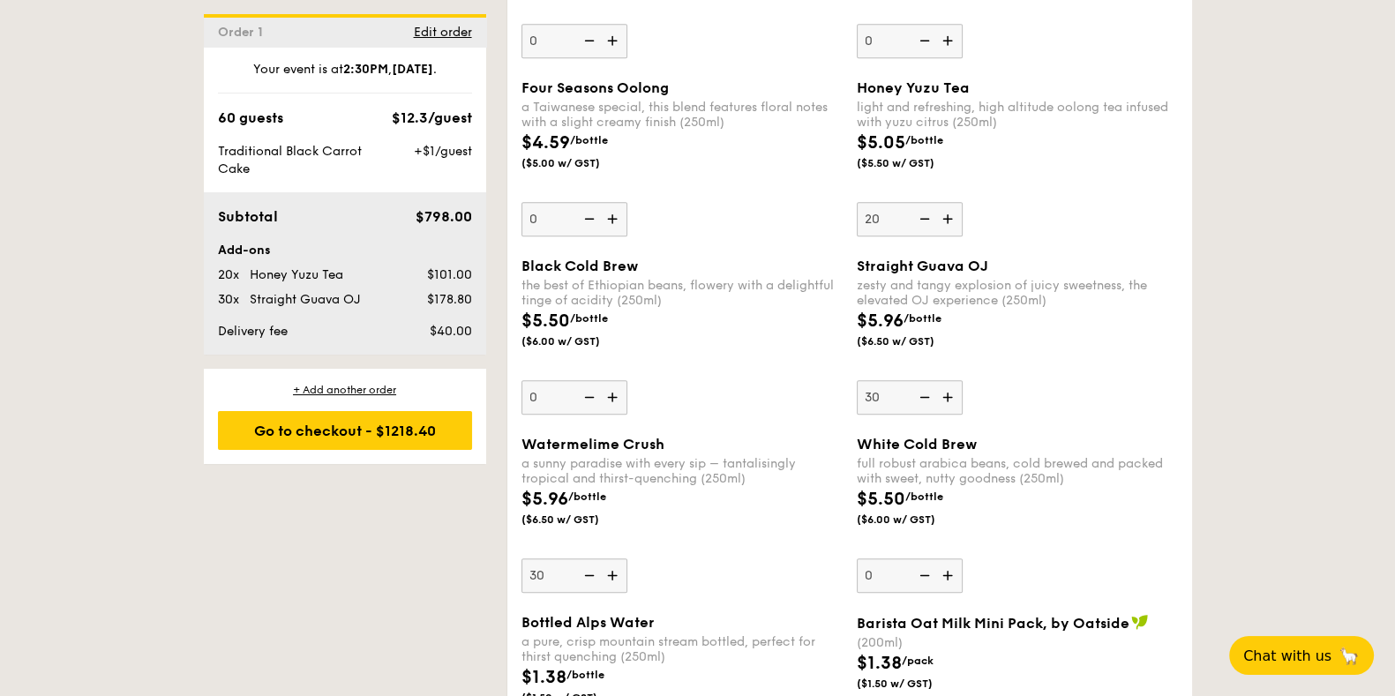
type input "30"
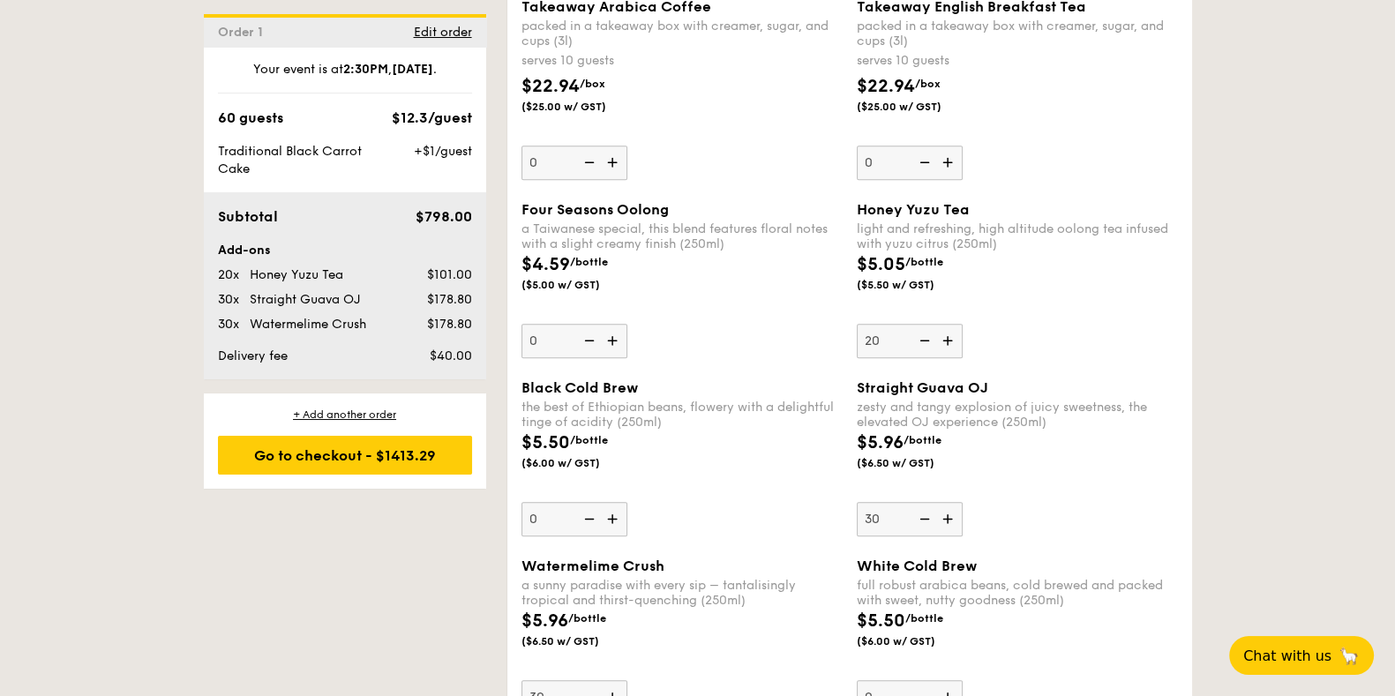
scroll to position [2206, 0]
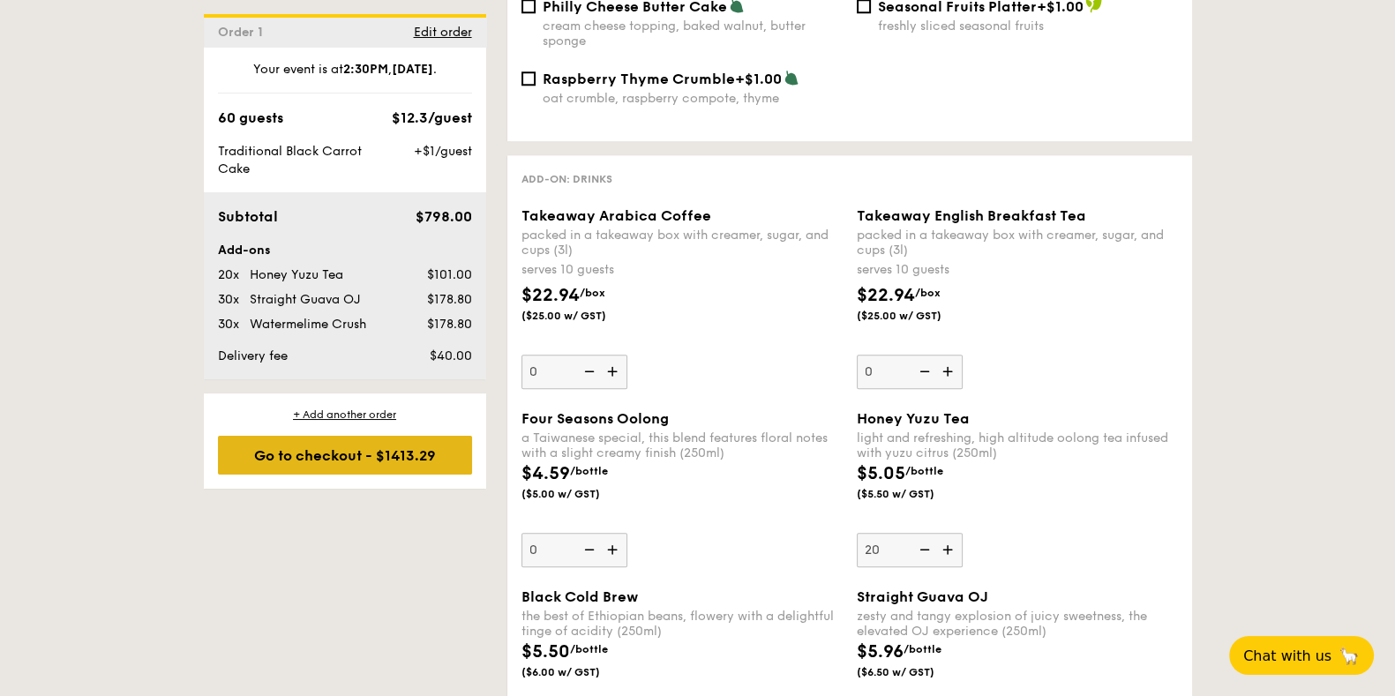
click at [318, 443] on div "Go to checkout - $1413.29" at bounding box center [345, 455] width 254 height 39
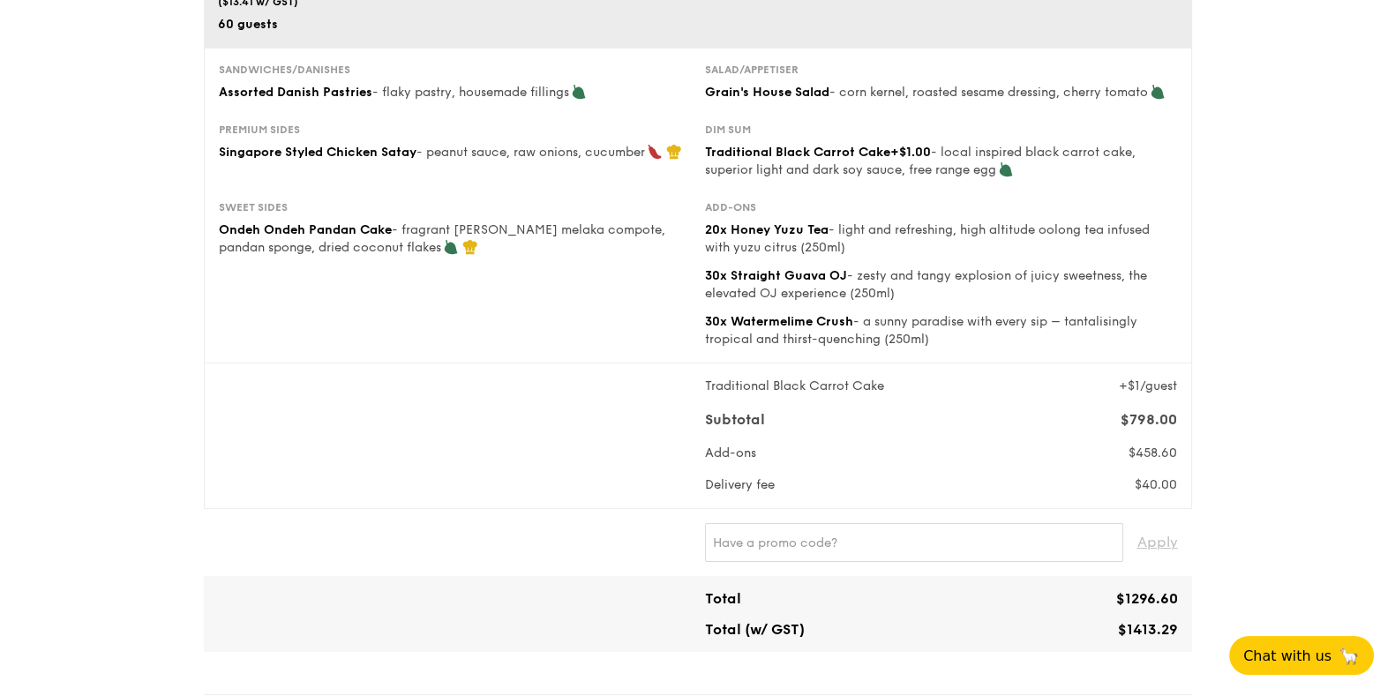
scroll to position [109, 0]
